Goal: Transaction & Acquisition: Purchase product/service

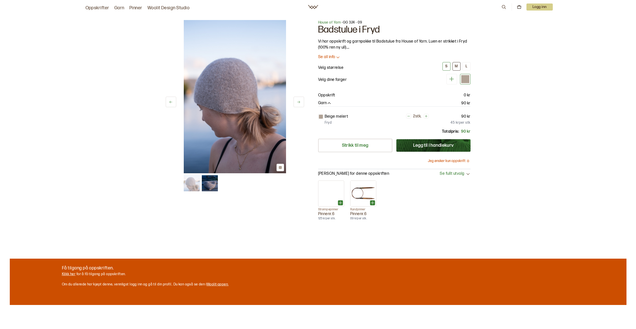
click at [458, 68] on button "M" at bounding box center [457, 66] width 8 height 9
click at [456, 67] on div "M" at bounding box center [456, 66] width 3 height 5
click at [448, 161] on button "Jeg ønsker kun oppskrift" at bounding box center [449, 161] width 43 height 5
click at [453, 66] on button "M" at bounding box center [457, 66] width 8 height 9
click at [448, 174] on span "Se fullt utvalg" at bounding box center [452, 174] width 25 height 5
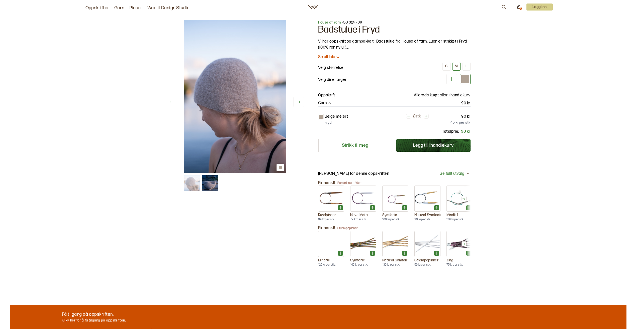
click at [101, 6] on link "Oppskrifter" at bounding box center [98, 8] width 24 height 7
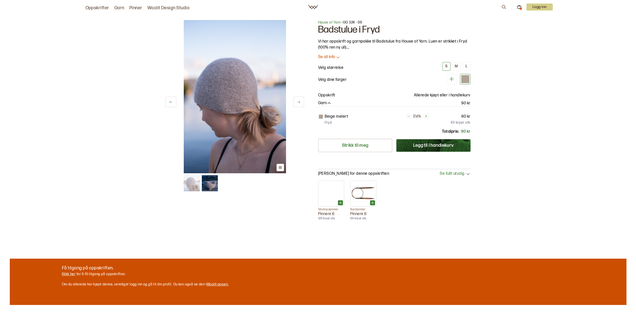
click at [466, 173] on icon at bounding box center [468, 174] width 5 height 5
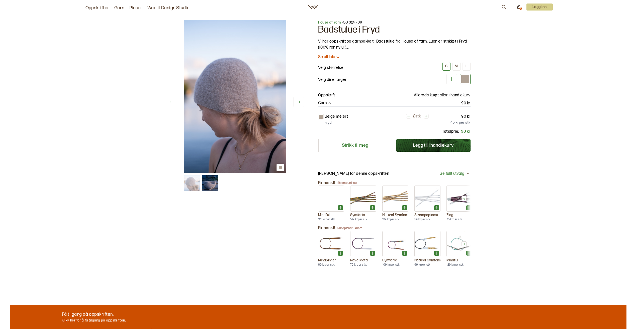
click at [199, 192] on img at bounding box center [192, 184] width 16 height 16
click at [170, 104] on button at bounding box center [171, 102] width 11 height 11
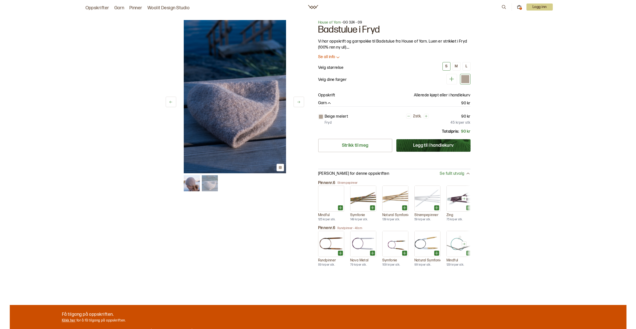
click at [170, 104] on button at bounding box center [171, 102] width 11 height 11
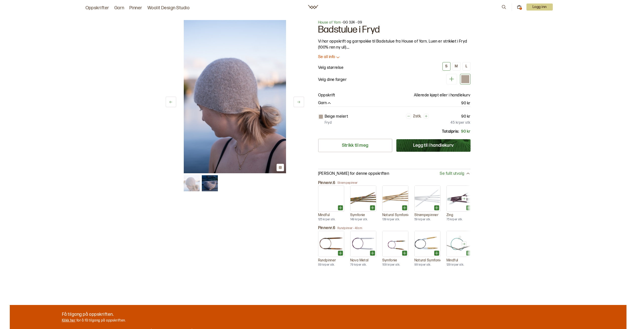
click at [170, 104] on button at bounding box center [171, 102] width 11 height 11
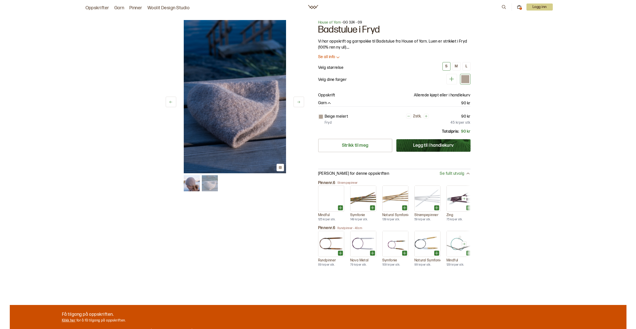
click at [170, 104] on button at bounding box center [171, 102] width 11 height 11
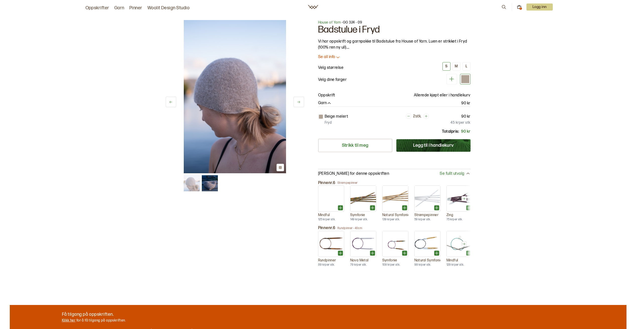
click at [176, 104] on button at bounding box center [171, 102] width 11 height 11
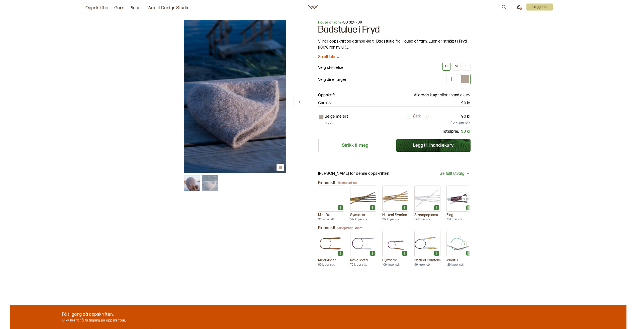
click at [176, 104] on button at bounding box center [171, 102] width 11 height 11
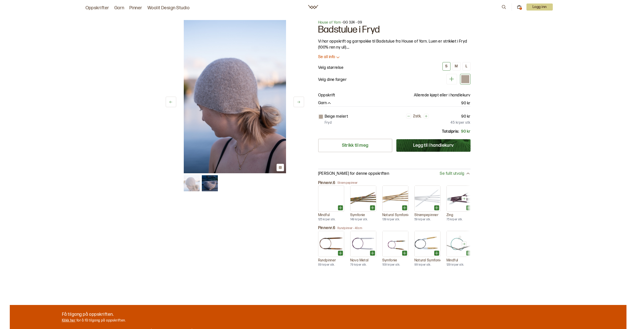
click at [175, 104] on button at bounding box center [171, 102] width 11 height 11
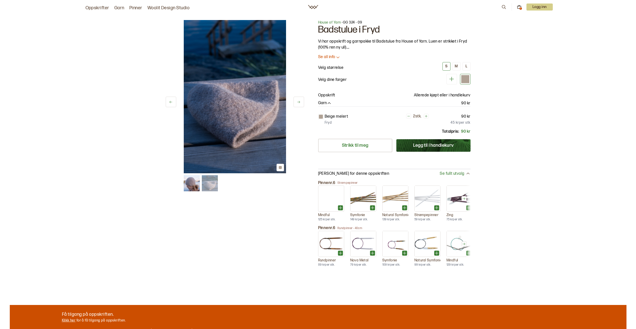
click at [322, 116] on div at bounding box center [321, 117] width 4 height 4
click at [429, 147] on button "Legg til i handlekurv" at bounding box center [433, 145] width 74 height 13
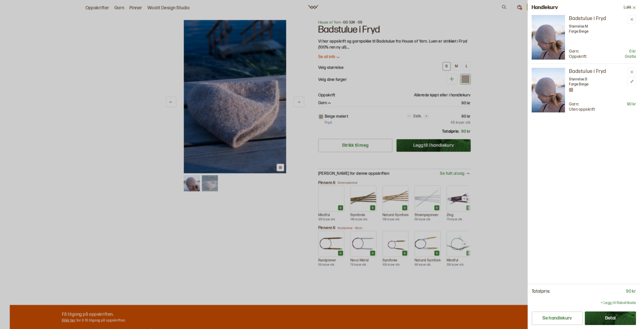
click at [575, 54] on p "Oppskrift:" at bounding box center [578, 56] width 18 height 5
click at [551, 37] on img at bounding box center [548, 37] width 33 height 45
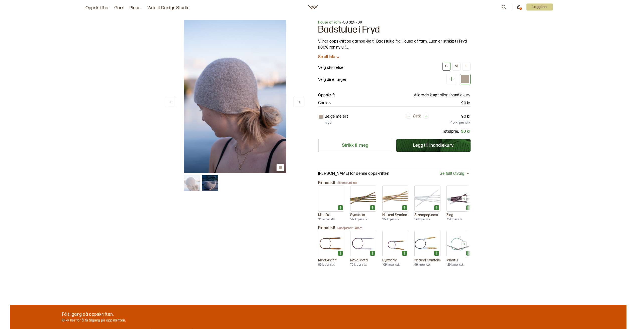
click at [423, 147] on button "Legg til i handlekurv" at bounding box center [433, 145] width 74 height 13
